Goal: Book appointment/travel/reservation

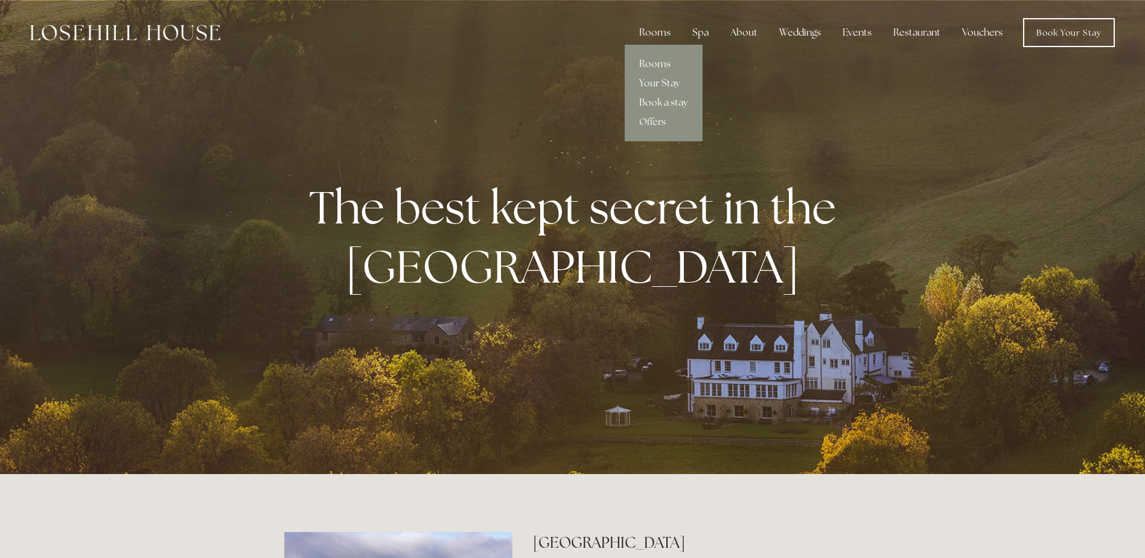
click at [655, 64] on link "Rooms" at bounding box center [664, 63] width 78 height 19
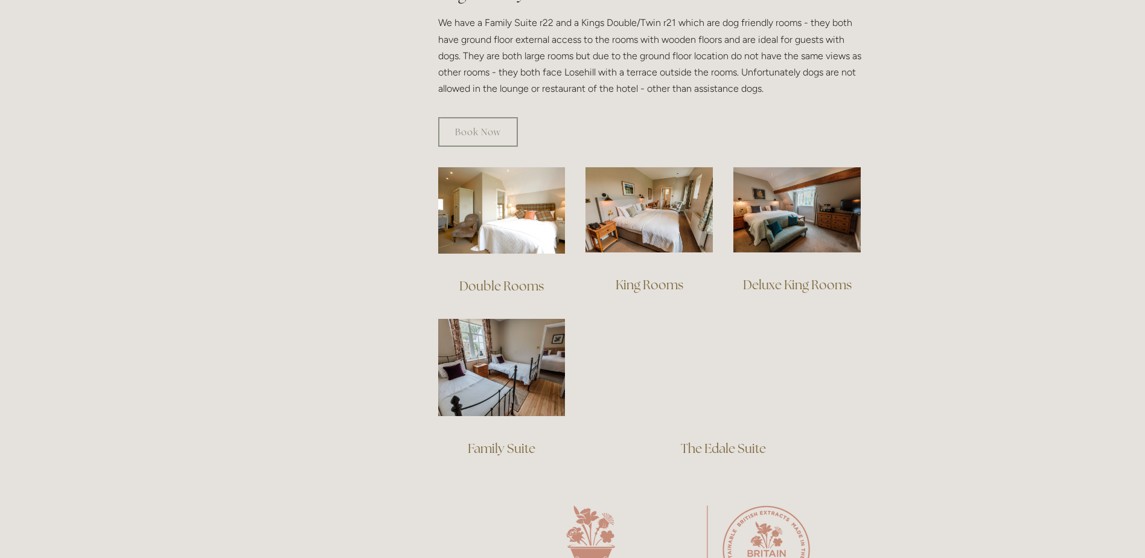
scroll to position [724, 0]
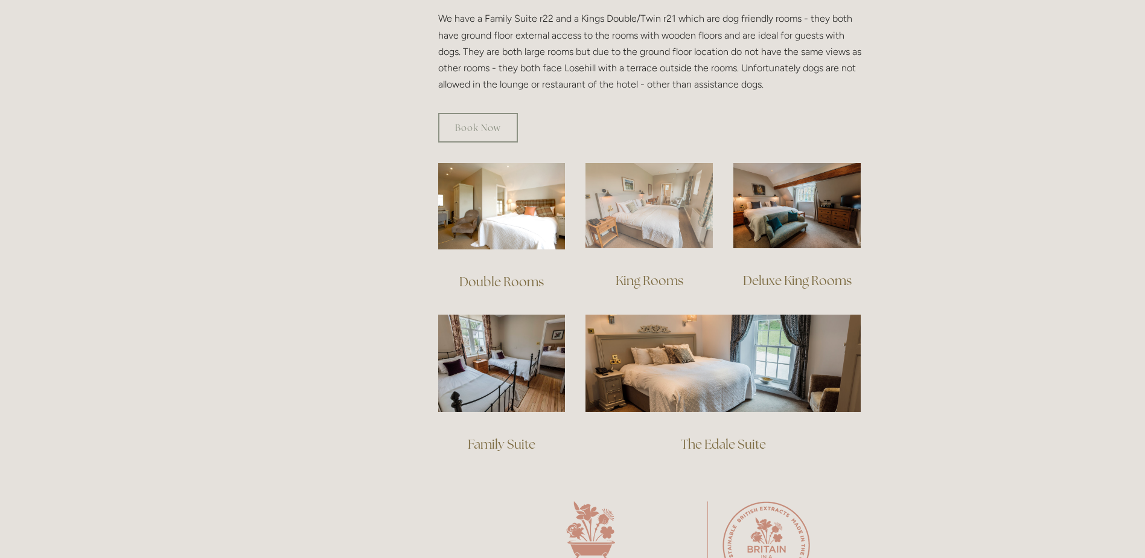
click at [633, 202] on img at bounding box center [648, 205] width 127 height 85
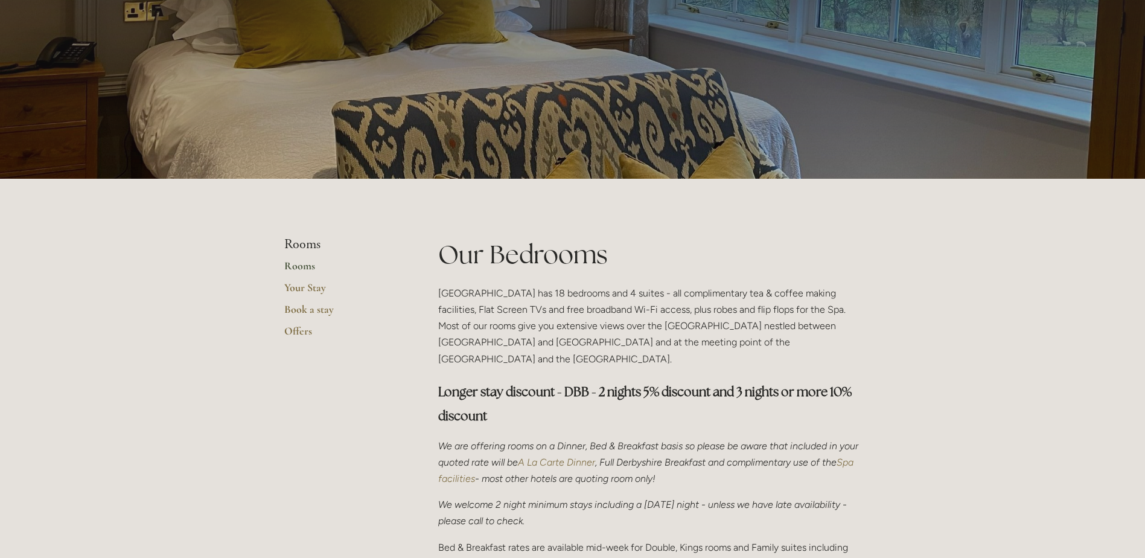
scroll to position [0, 0]
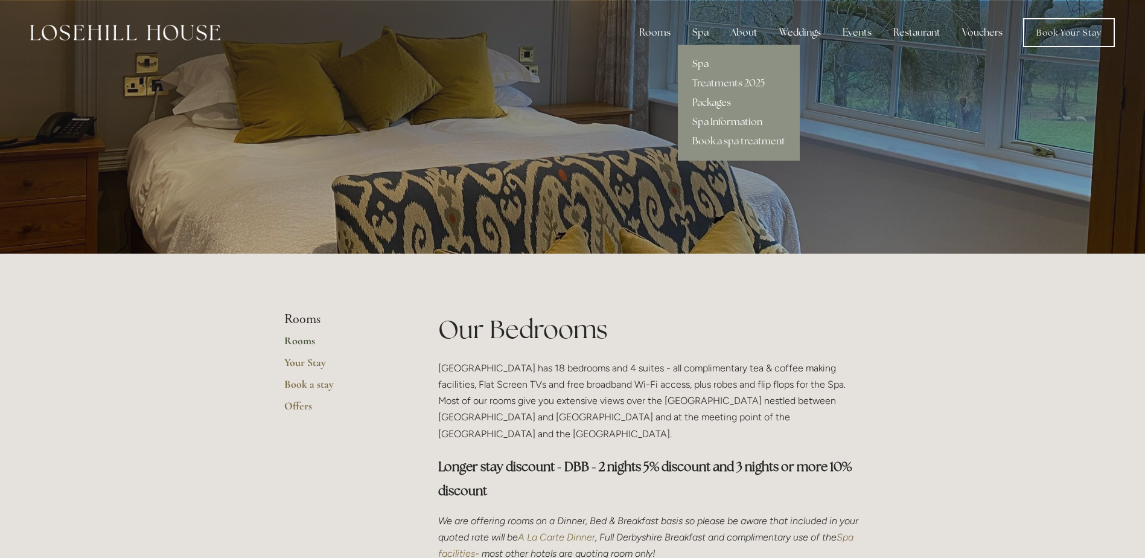
click at [705, 100] on link "Packages" at bounding box center [739, 102] width 122 height 19
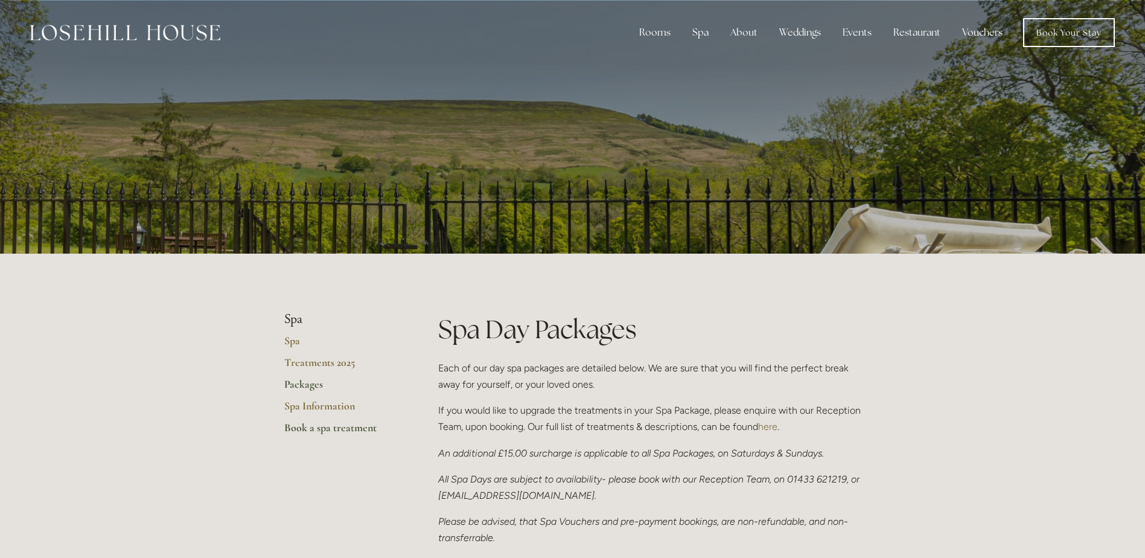
click at [329, 427] on link "Book a spa treatment" at bounding box center [341, 432] width 115 height 22
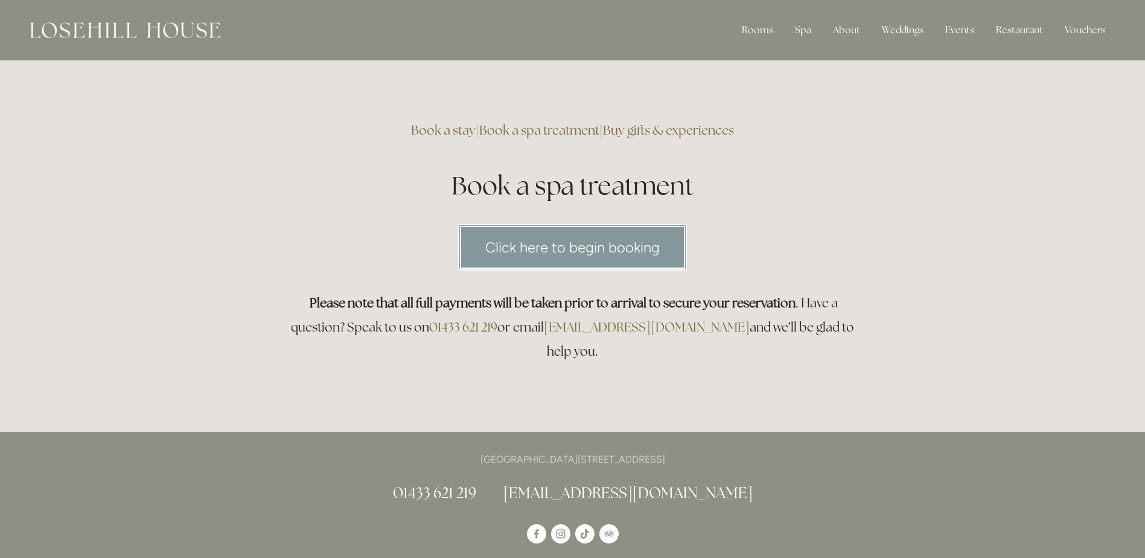
click at [583, 249] on link "Click here to begin booking" at bounding box center [572, 247] width 229 height 46
drag, startPoint x: 708, startPoint y: 437, endPoint x: 670, endPoint y: 437, distance: 37.4
click at [670, 451] on p "[GEOGRAPHIC_DATA][STREET_ADDRESS]" at bounding box center [572, 459] width 577 height 16
copy p "S33 6AF"
click at [771, 33] on div "Rooms" at bounding box center [757, 30] width 51 height 24
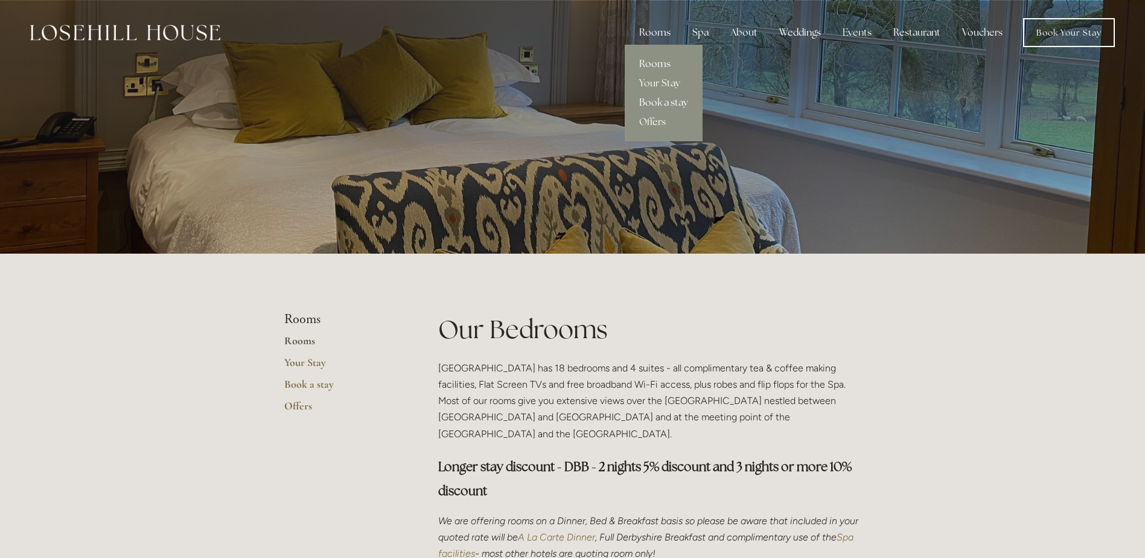
click at [656, 104] on link "Book a stay" at bounding box center [664, 102] width 78 height 19
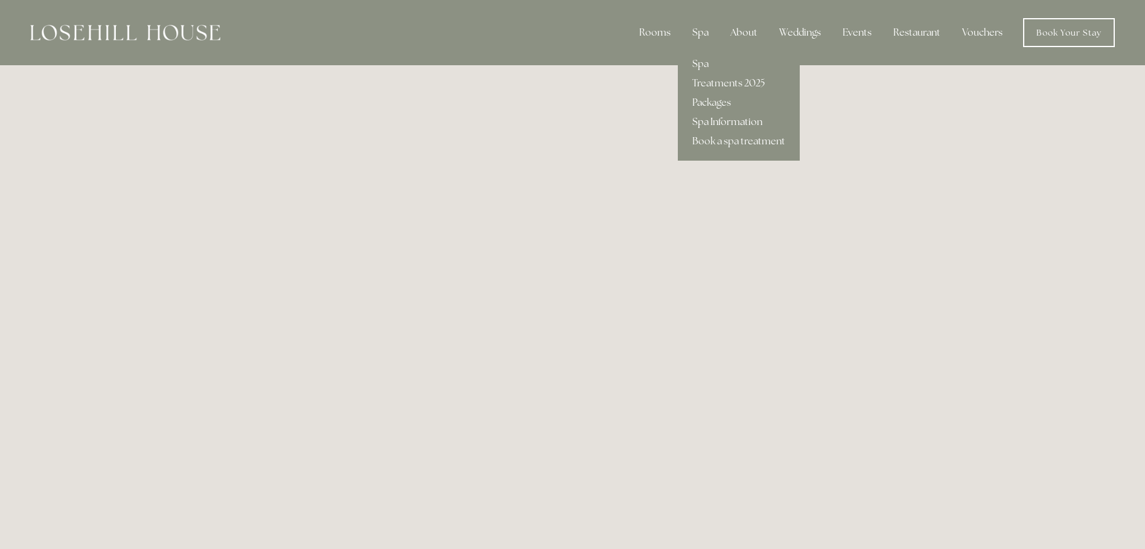
click at [701, 120] on link "Spa Information" at bounding box center [739, 121] width 122 height 19
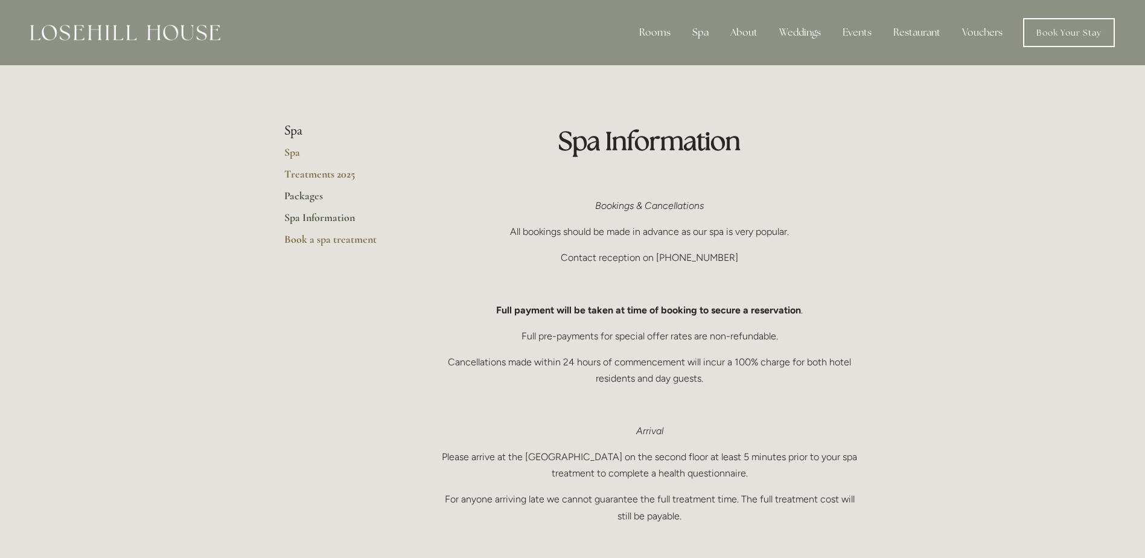
click at [312, 196] on link "Packages" at bounding box center [341, 200] width 115 height 22
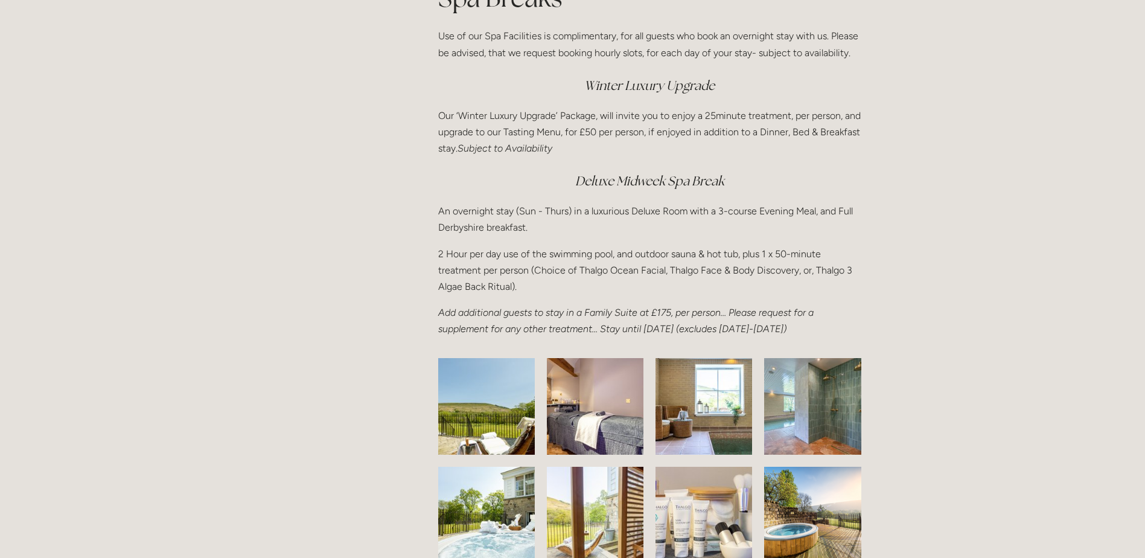
scroll to position [1629, 0]
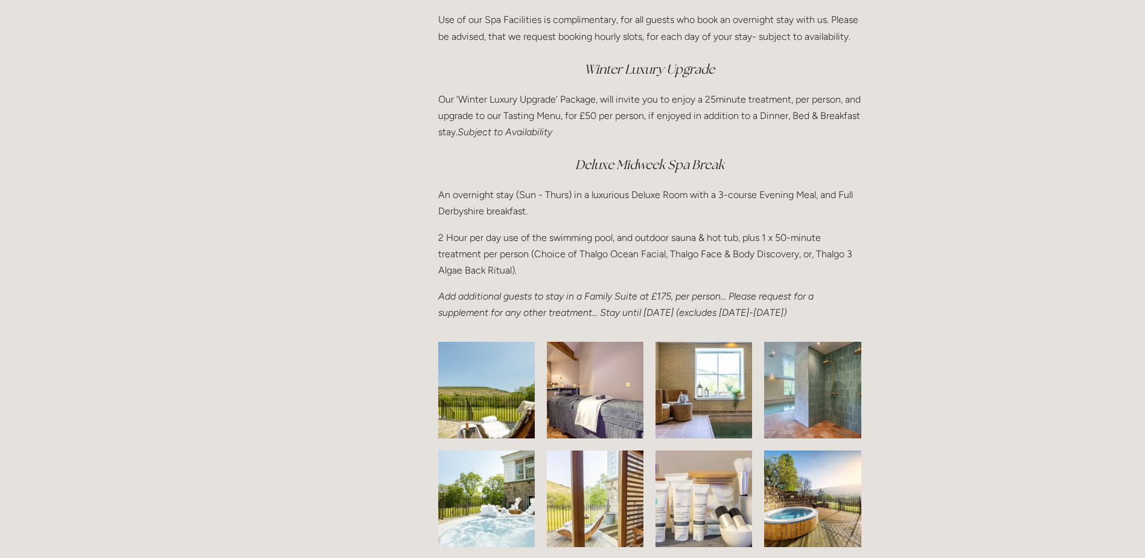
click at [682, 168] on em "Deluxe Midweek Spa Break" at bounding box center [649, 164] width 149 height 16
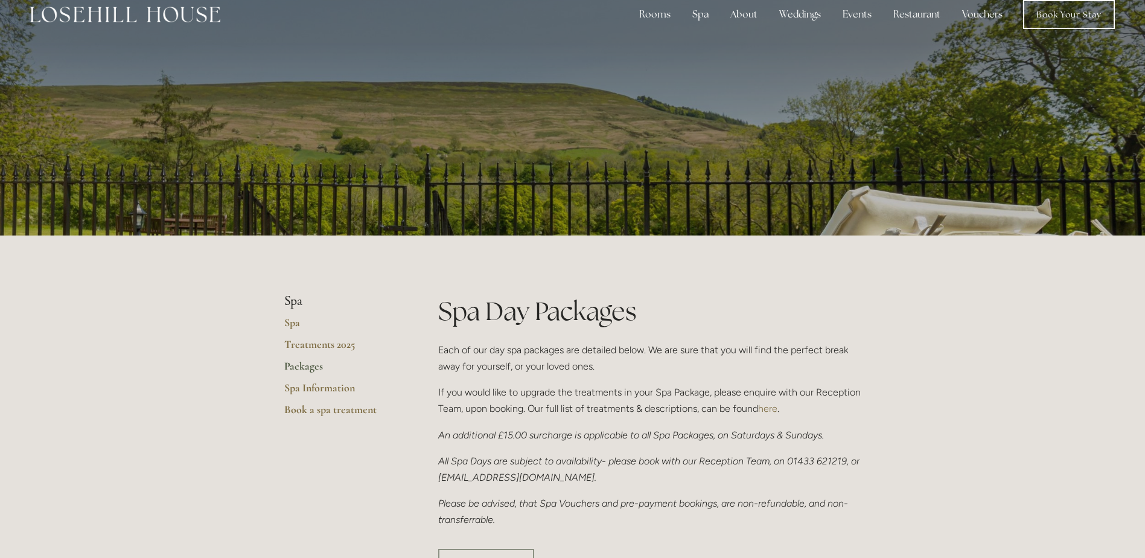
scroll to position [0, 0]
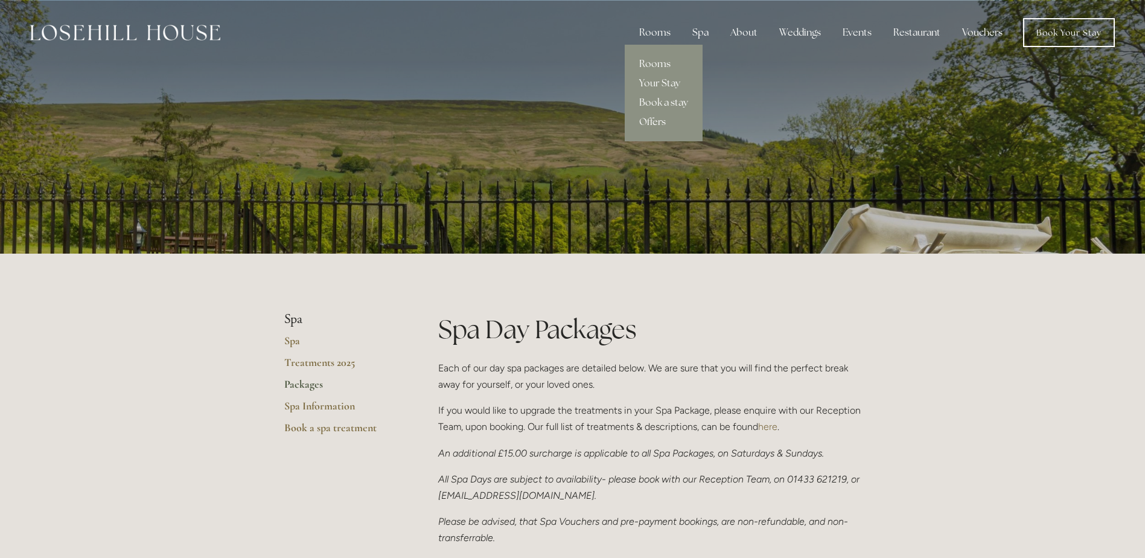
click at [654, 121] on link "Offers" at bounding box center [664, 121] width 78 height 19
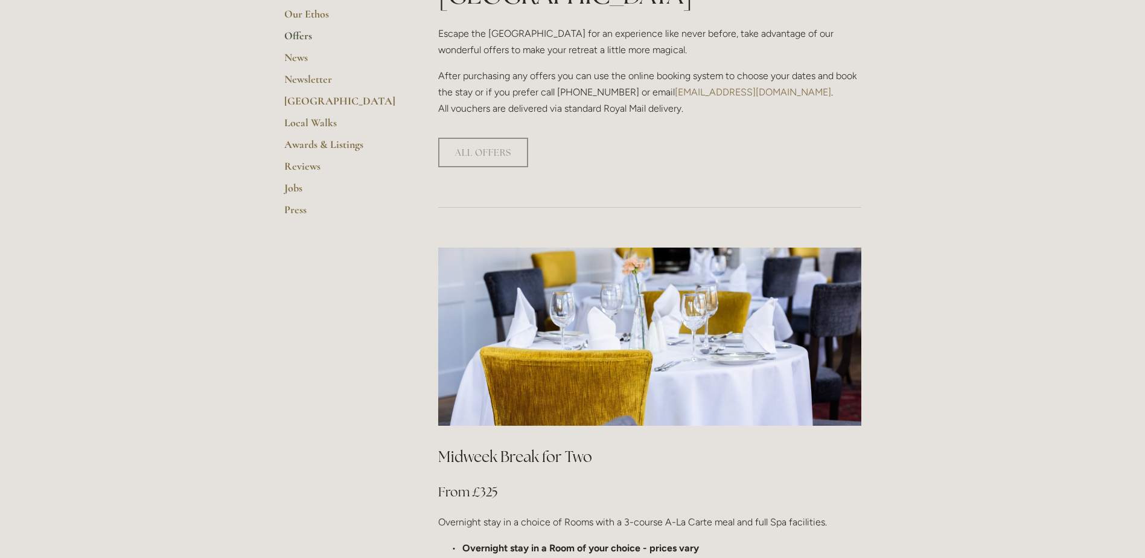
scroll to position [302, 0]
